Goal: Transaction & Acquisition: Purchase product/service

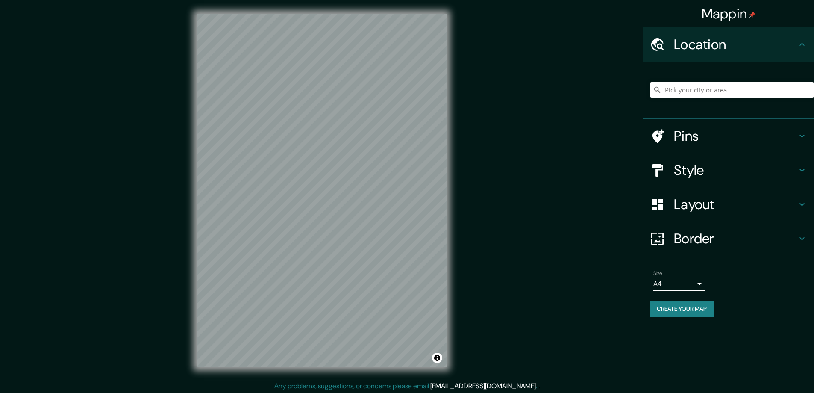
click at [685, 167] on h4 "Style" at bounding box center [735, 170] width 123 height 17
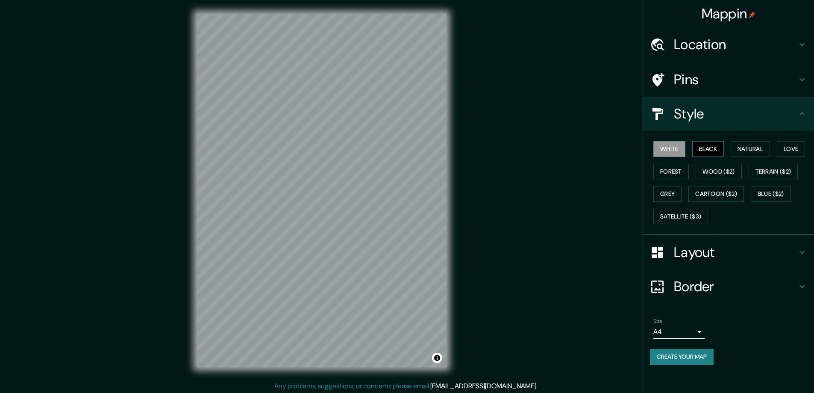
click at [702, 148] on button "Black" at bounding box center [709, 149] width 32 height 16
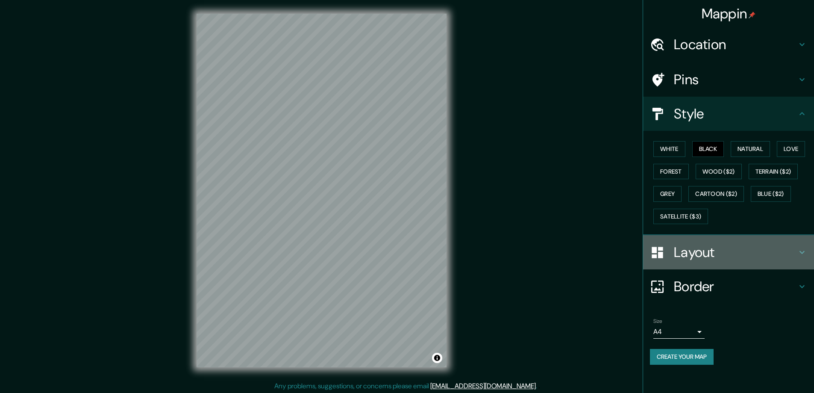
click at [687, 251] on h4 "Layout" at bounding box center [735, 252] width 123 height 17
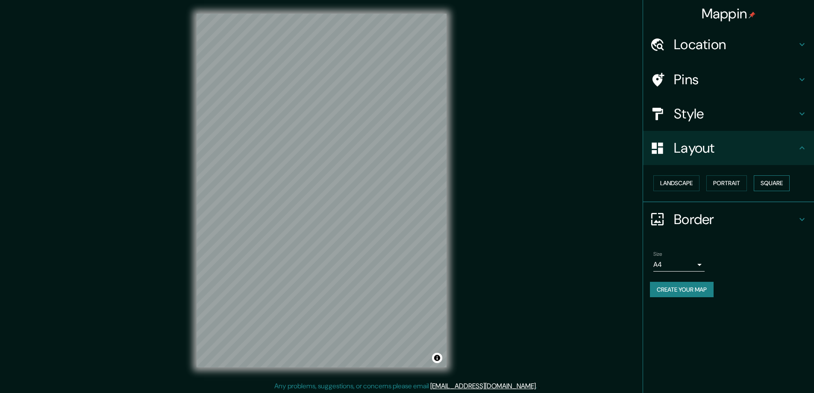
click at [773, 184] on button "Square" at bounding box center [772, 183] width 36 height 16
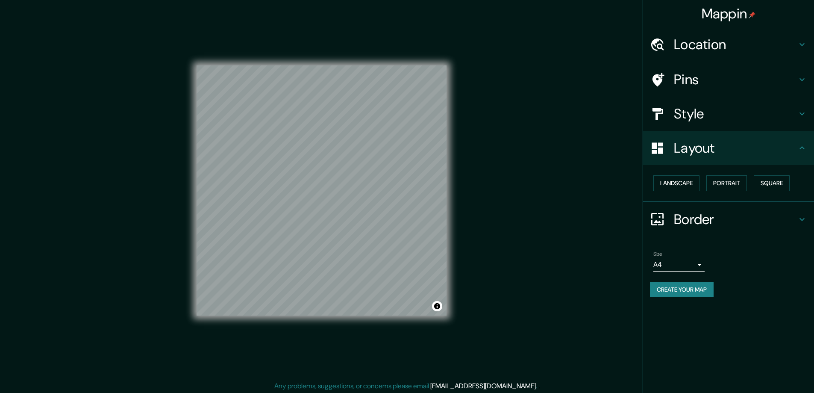
click at [700, 267] on body "Mappin Location Pins Style Layout Landscape Portrait Square Border Choose a bor…" at bounding box center [407, 196] width 814 height 393
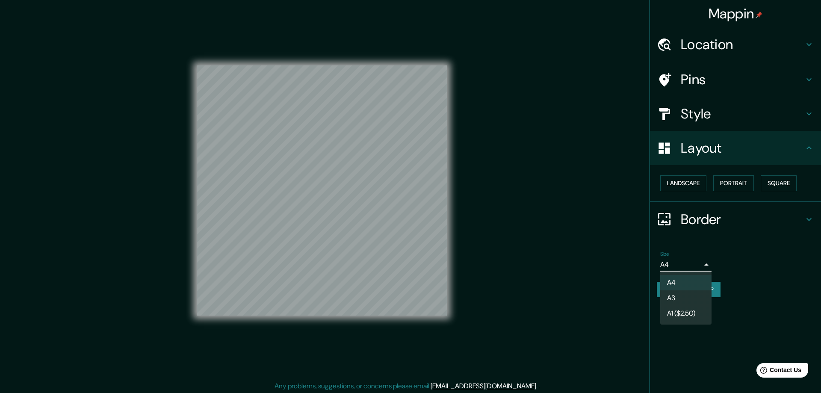
click at [677, 295] on li "A3" at bounding box center [685, 297] width 51 height 15
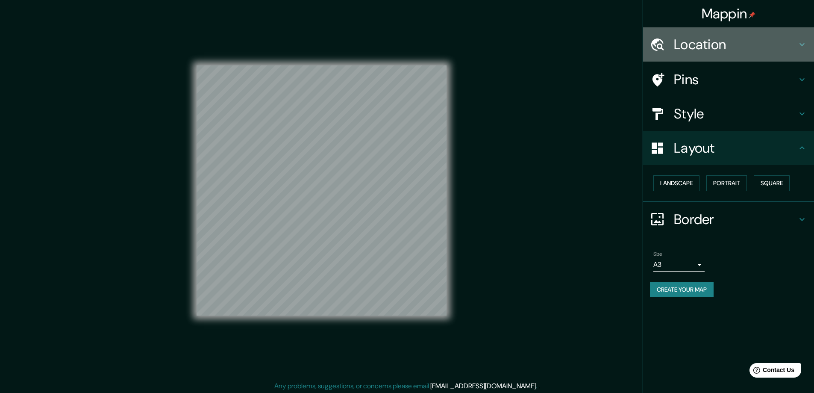
click at [686, 44] on h4 "Location" at bounding box center [735, 44] width 123 height 17
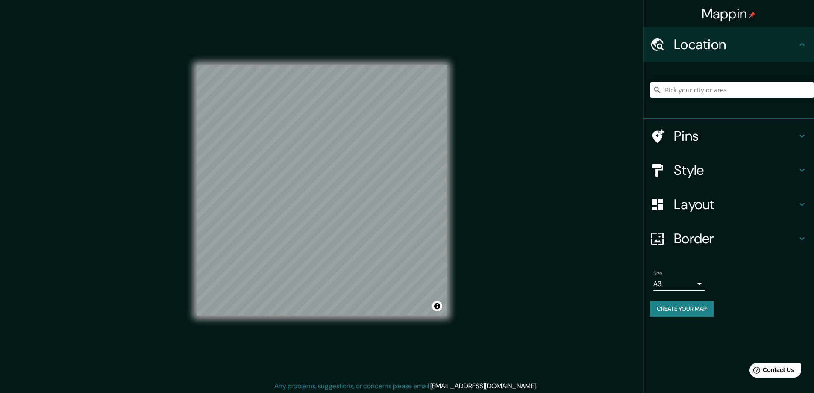
paste input "[STREET_ADDRESS][PERSON_NAME]"
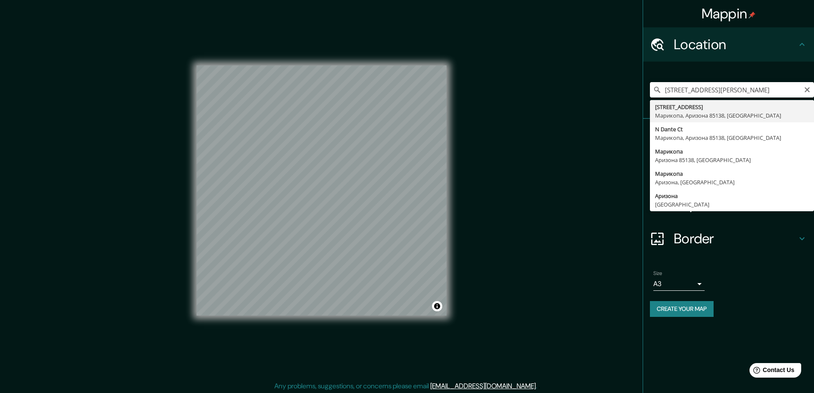
type input "[STREET_ADDRESS]"
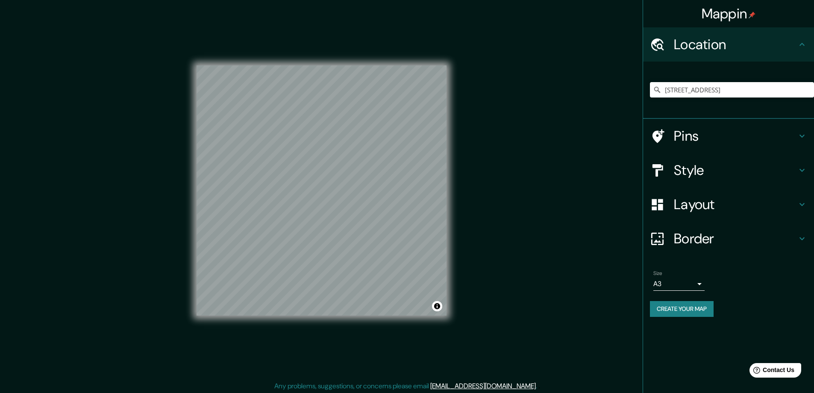
click at [663, 307] on button "Create your map" at bounding box center [682, 309] width 64 height 16
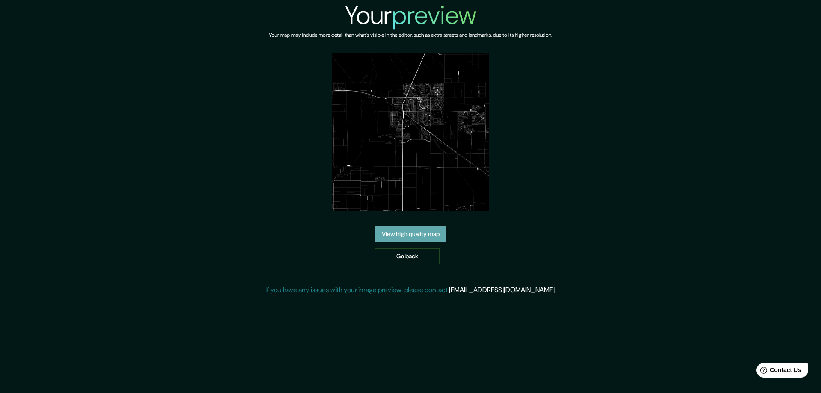
click at [404, 230] on link "View high quality map" at bounding box center [410, 234] width 71 height 16
